Goal: Task Accomplishment & Management: Use online tool/utility

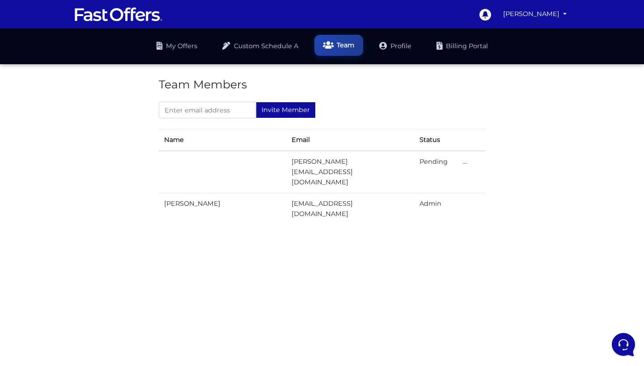
click at [348, 45] on link "Team" at bounding box center [338, 45] width 49 height 21
click at [178, 50] on link "My Offers" at bounding box center [176, 45] width 59 height 21
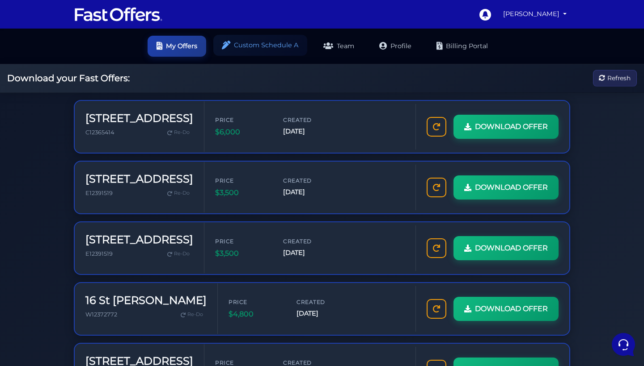
click at [278, 42] on link "Custom Schedule A" at bounding box center [260, 45] width 94 height 21
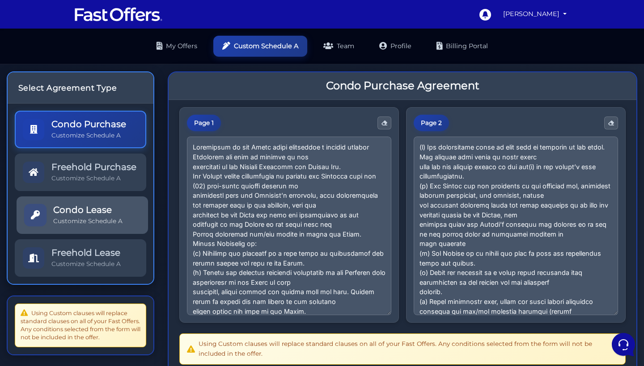
click at [90, 226] on p "Customize Schedule A" at bounding box center [87, 221] width 69 height 8
